Goal: Communication & Community: Answer question/provide support

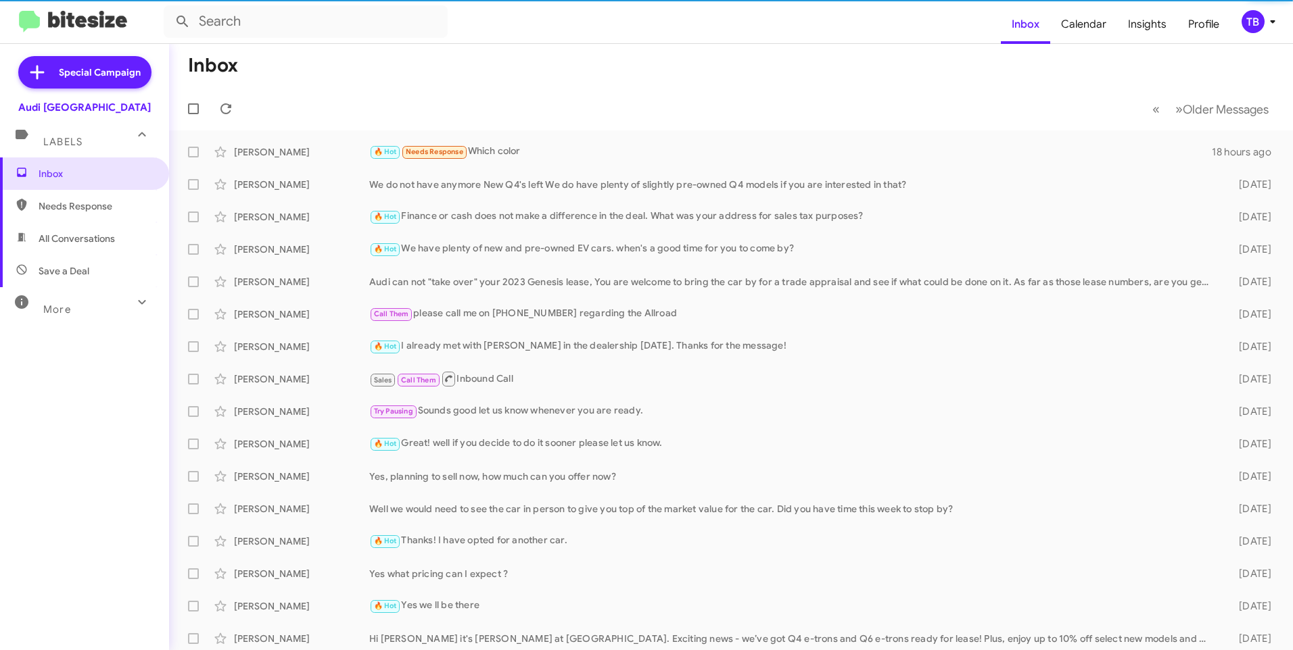
click at [538, 155] on div "🔥 Hot Needs Response Which color" at bounding box center [790, 152] width 842 height 16
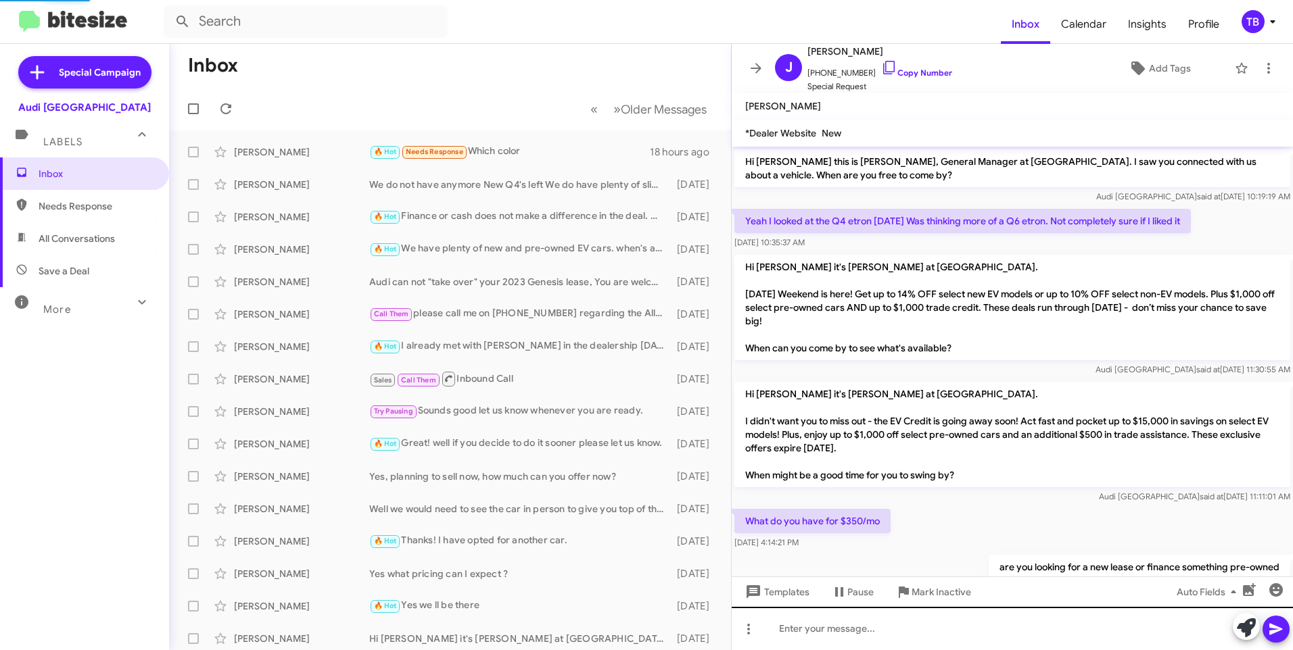
scroll to position [504, 0]
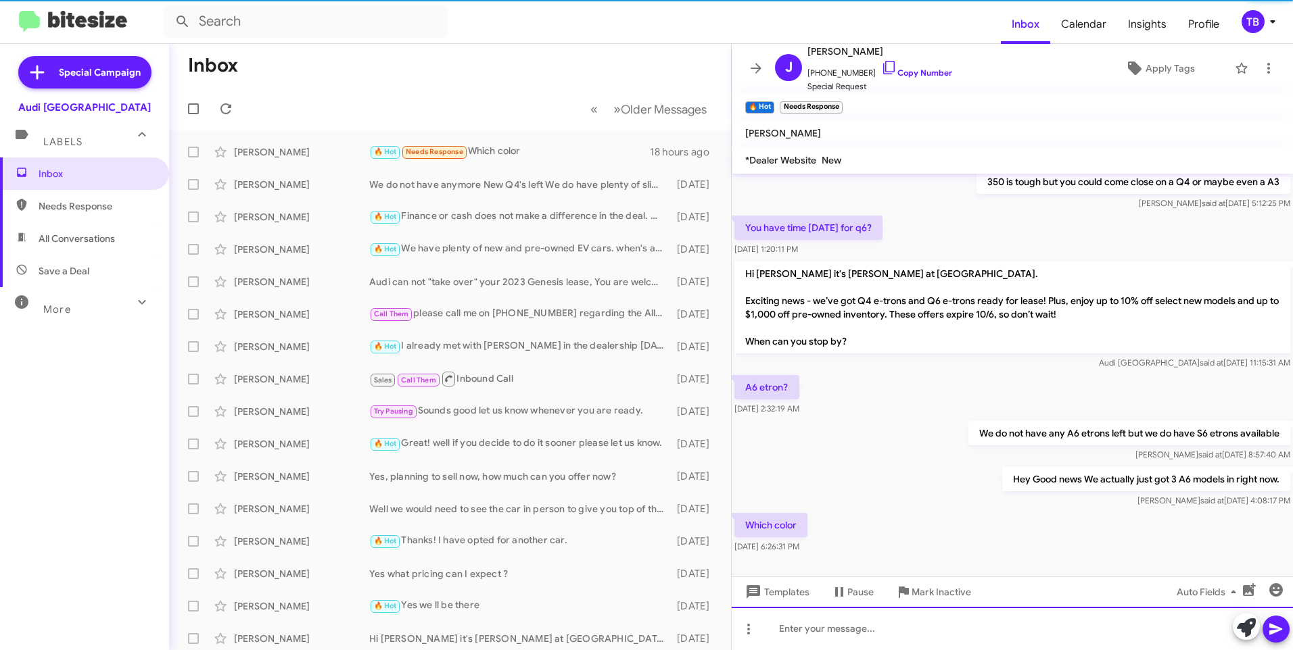
click at [890, 621] on div at bounding box center [1012, 628] width 561 height 43
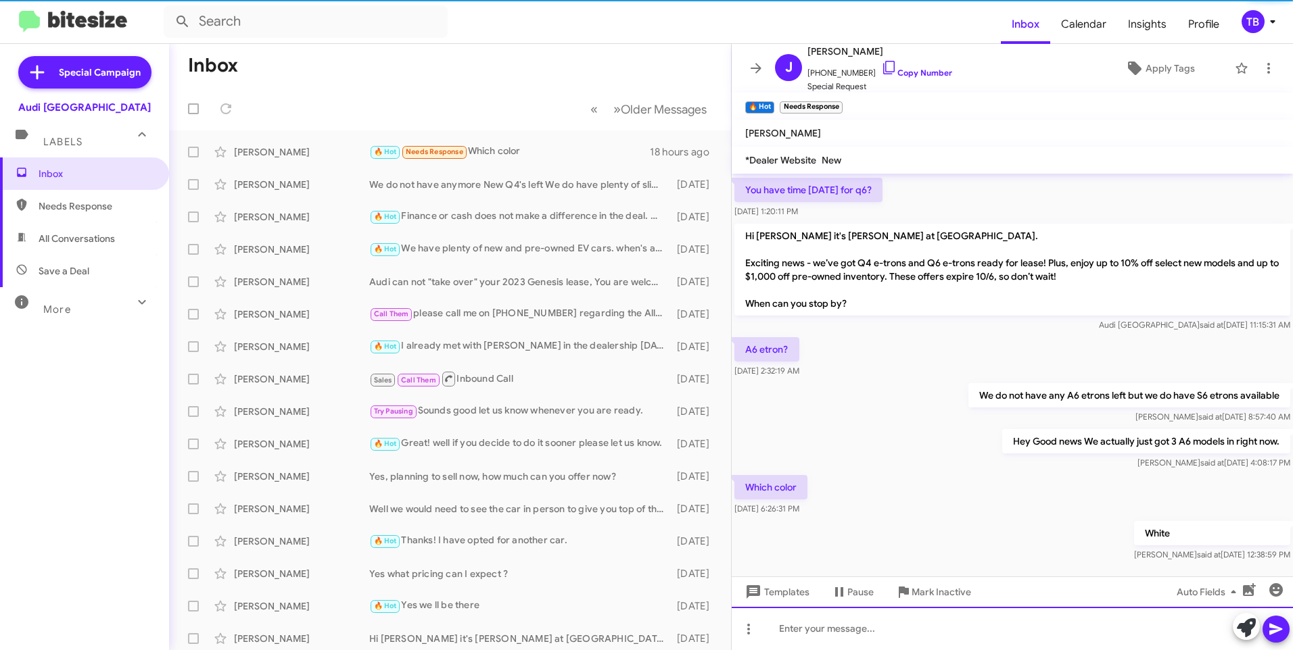
scroll to position [581, 0]
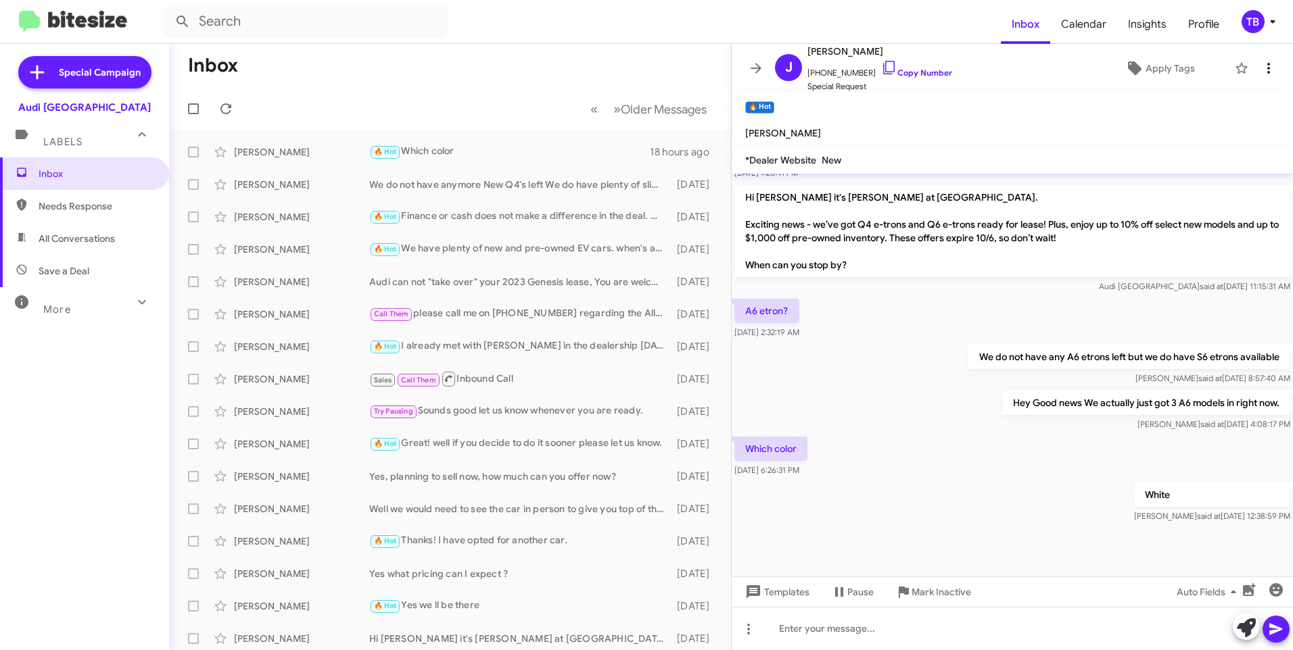
click at [1260, 62] on icon at bounding box center [1268, 68] width 16 height 16
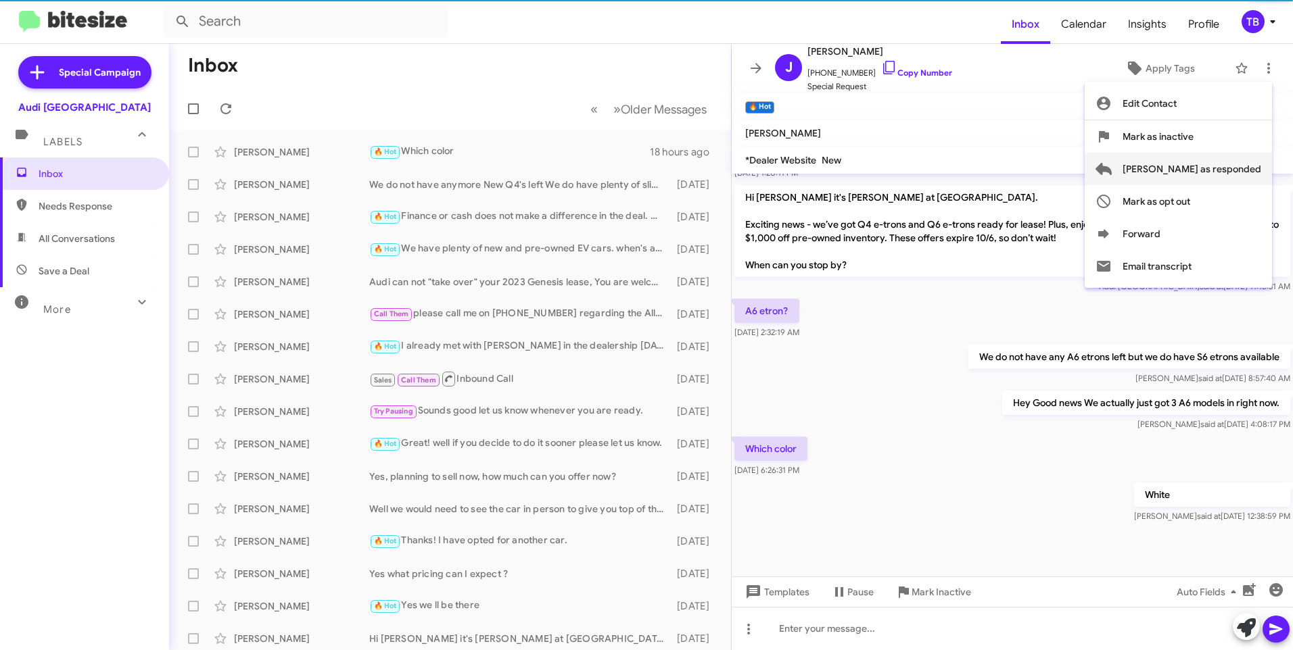
click at [1237, 166] on span "Mark as responded" at bounding box center [1191, 169] width 139 height 32
